Goal: Information Seeking & Learning: Learn about a topic

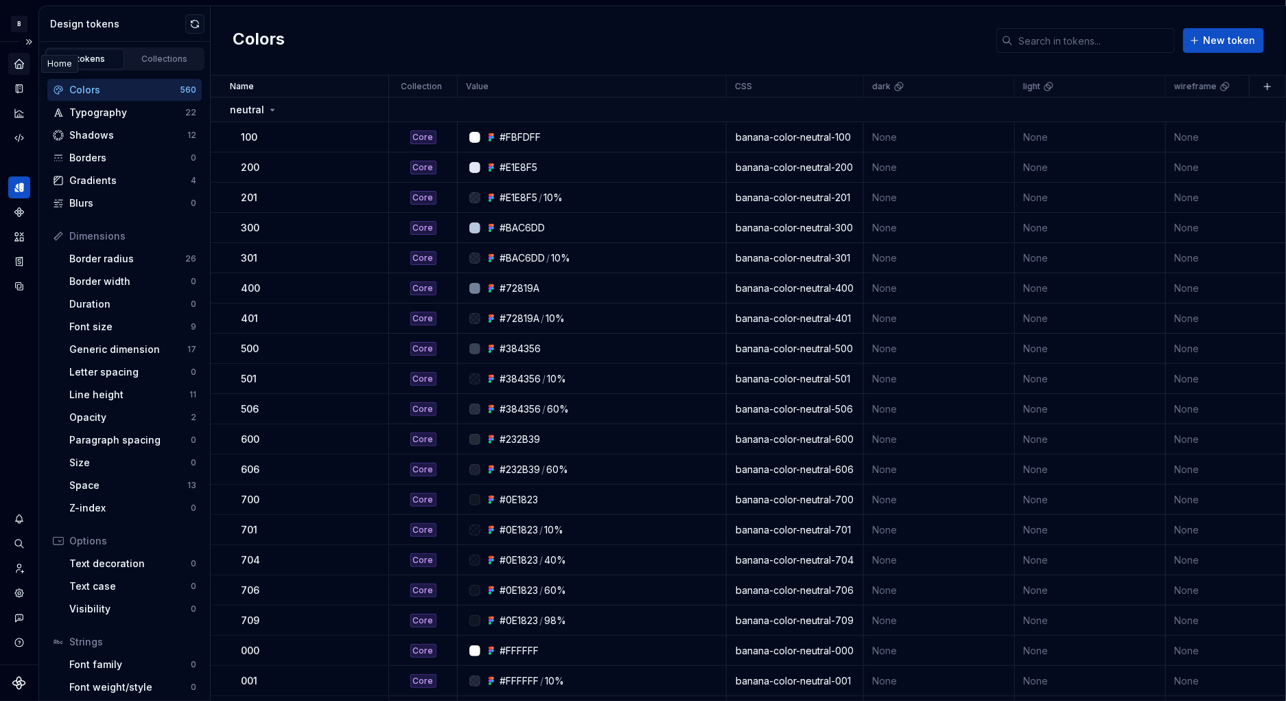
click at [18, 67] on icon "Home" at bounding box center [18, 63] width 9 height 9
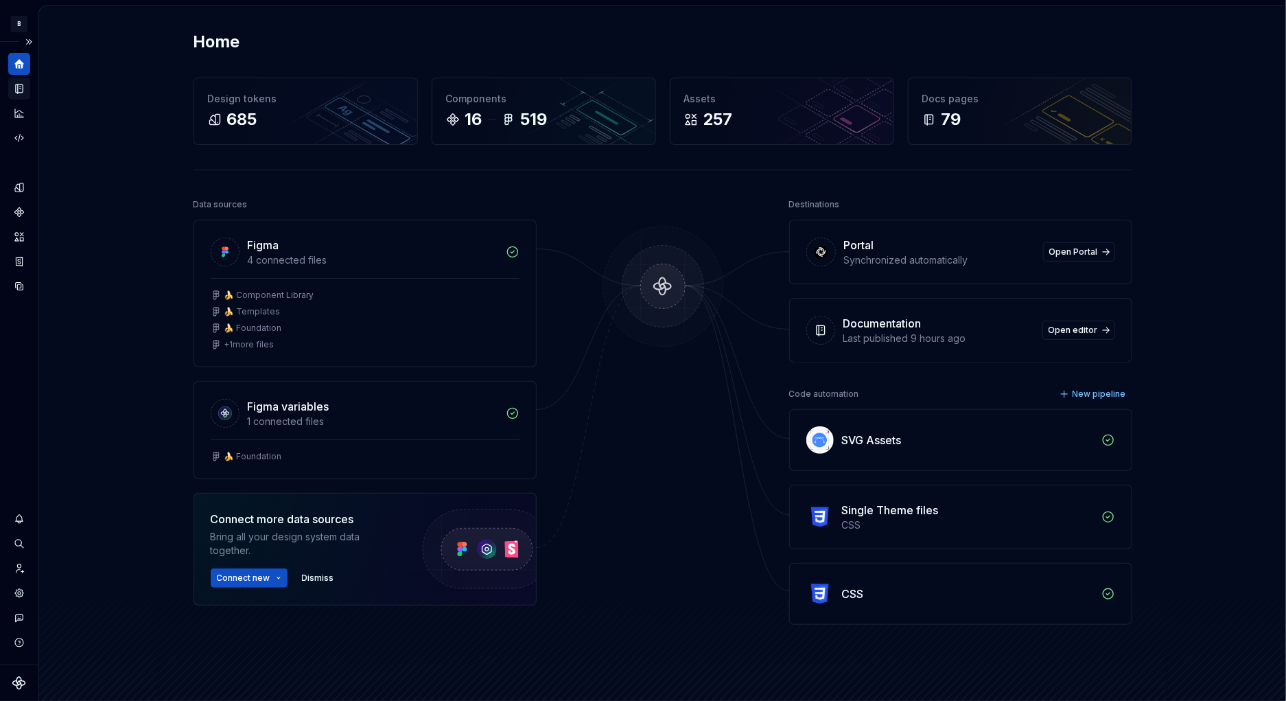
click at [21, 88] on icon "Documentation" at bounding box center [20, 89] width 5 height 8
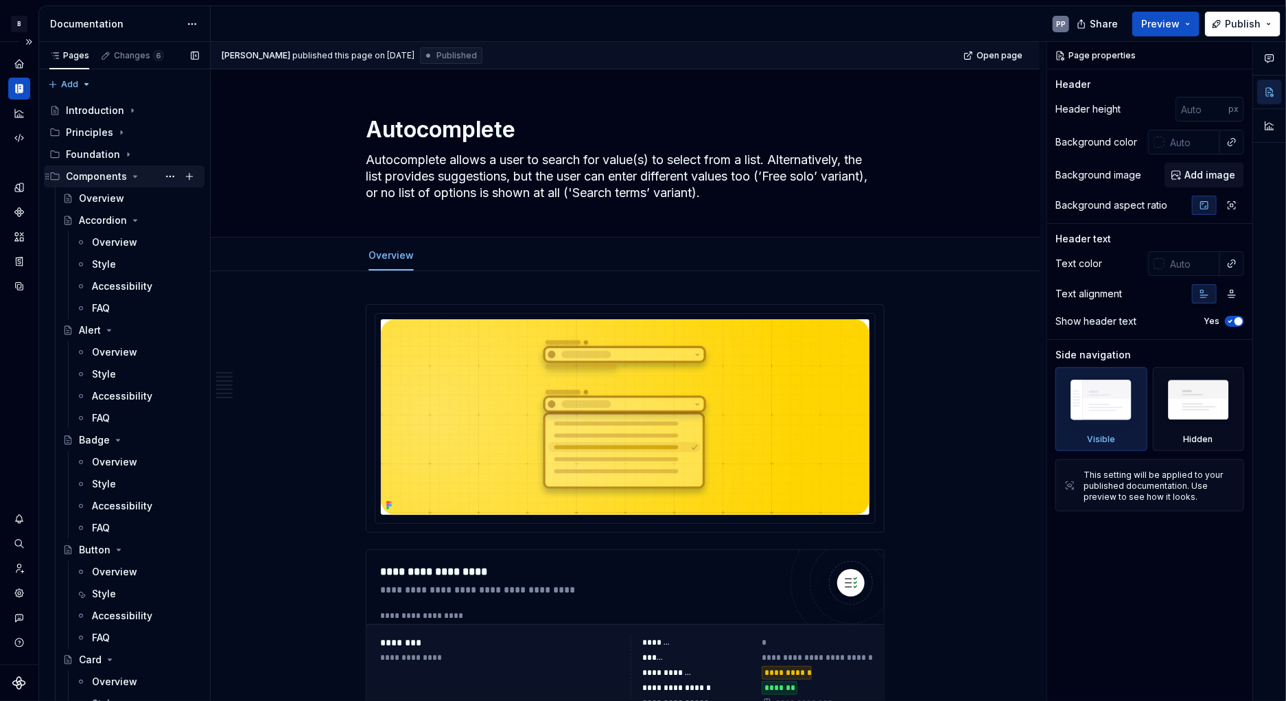
click at [134, 177] on icon "Page tree" at bounding box center [135, 176] width 11 height 11
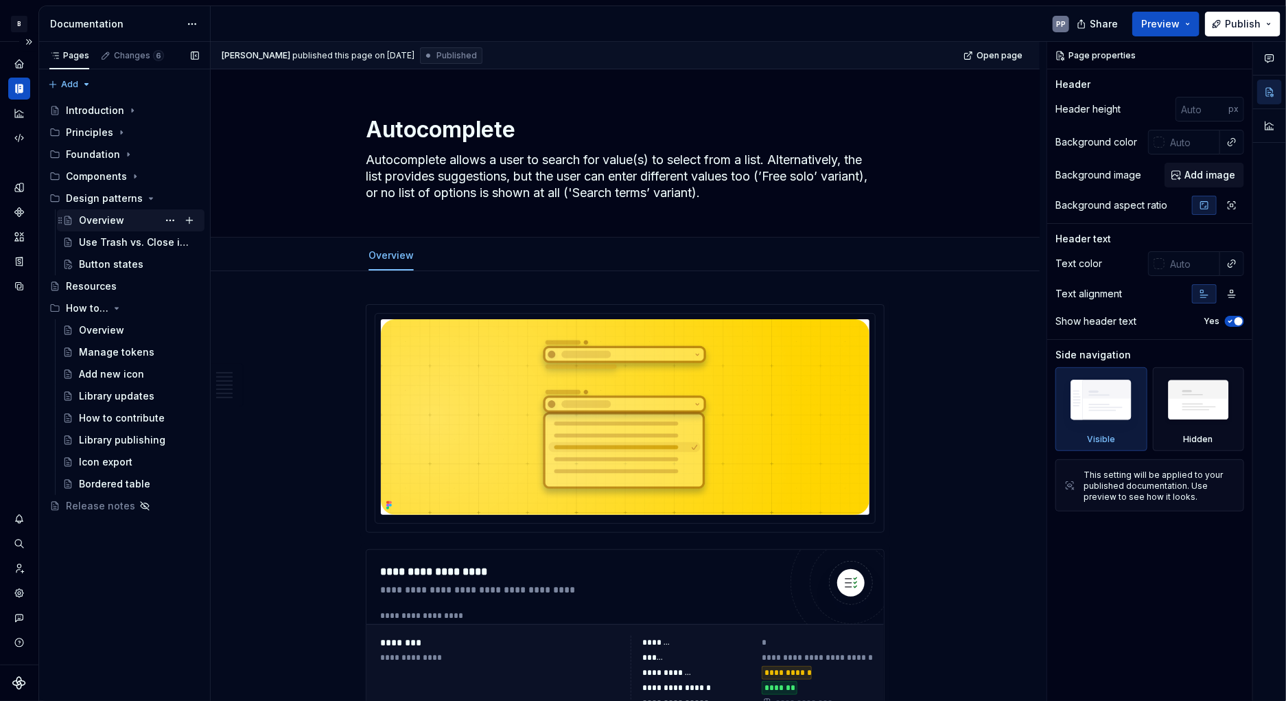
click at [93, 219] on div "Overview" at bounding box center [101, 220] width 45 height 14
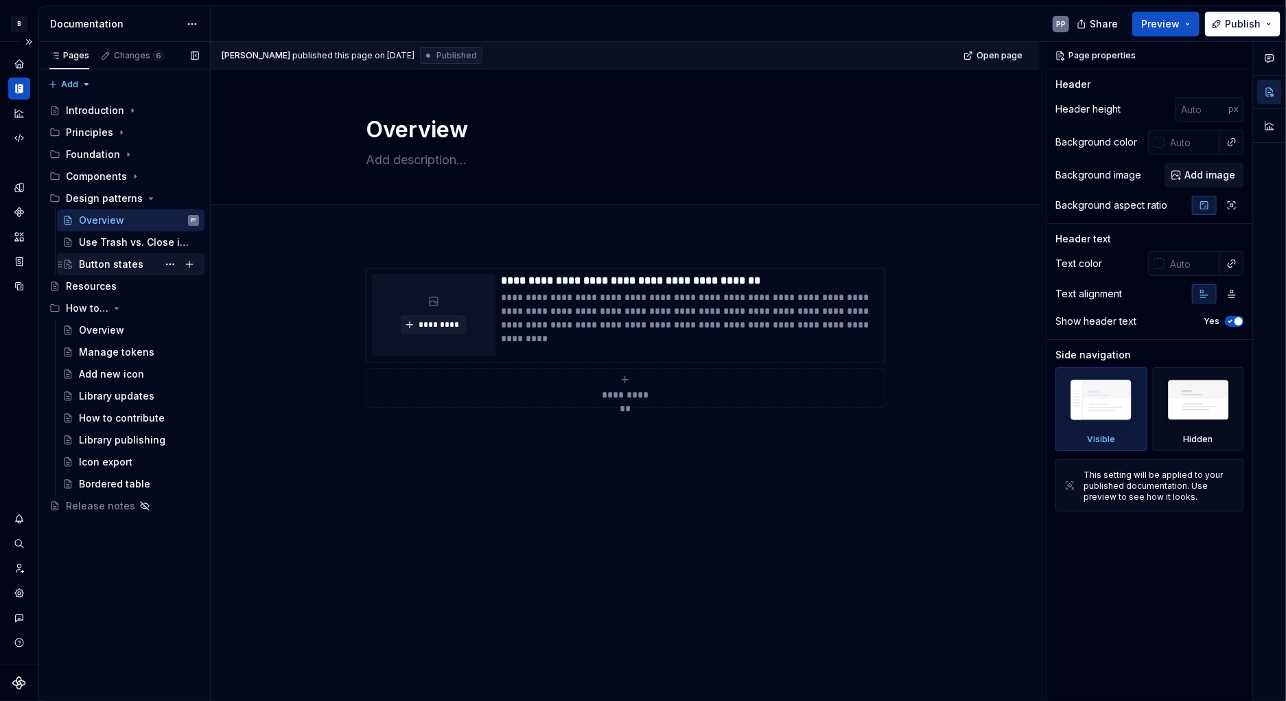
click at [94, 261] on div "Button states" at bounding box center [111, 264] width 64 height 14
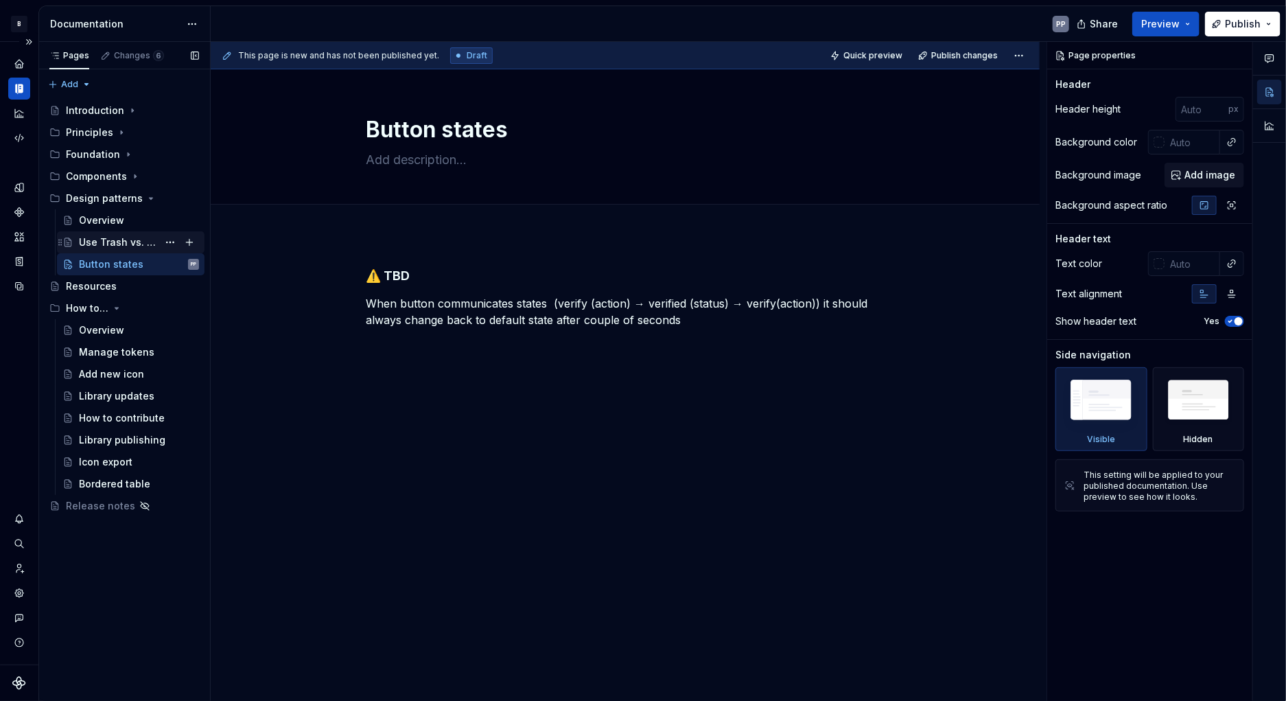
click at [102, 240] on div "Use Trash vs. Close icons for removing elements" at bounding box center [118, 242] width 79 height 14
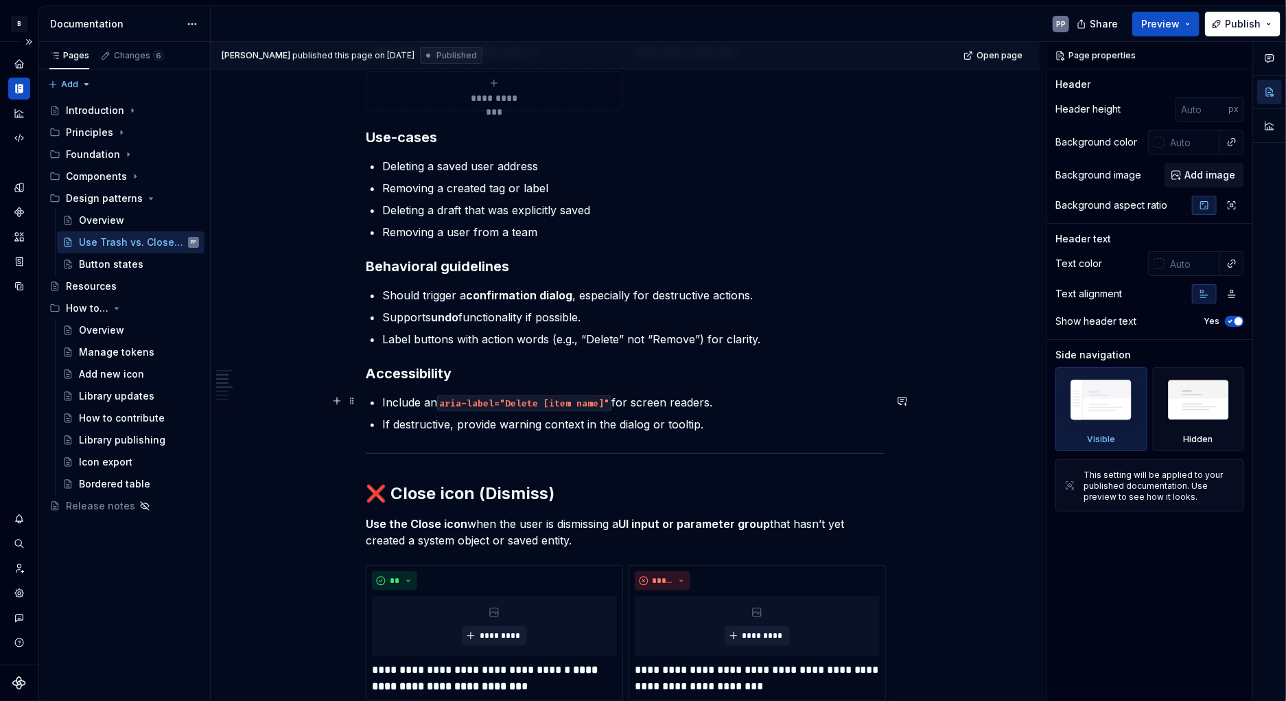
scroll to position [592, 0]
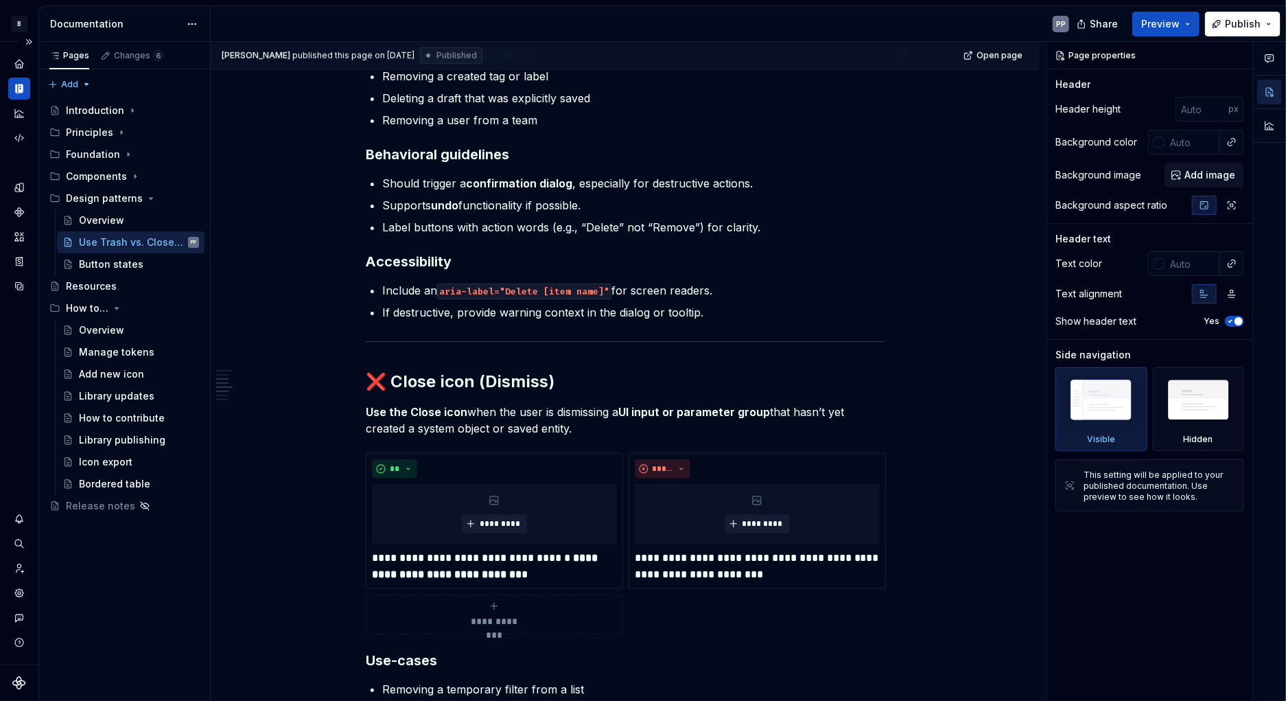
type textarea "*"
